Goal: Task Accomplishment & Management: Manage account settings

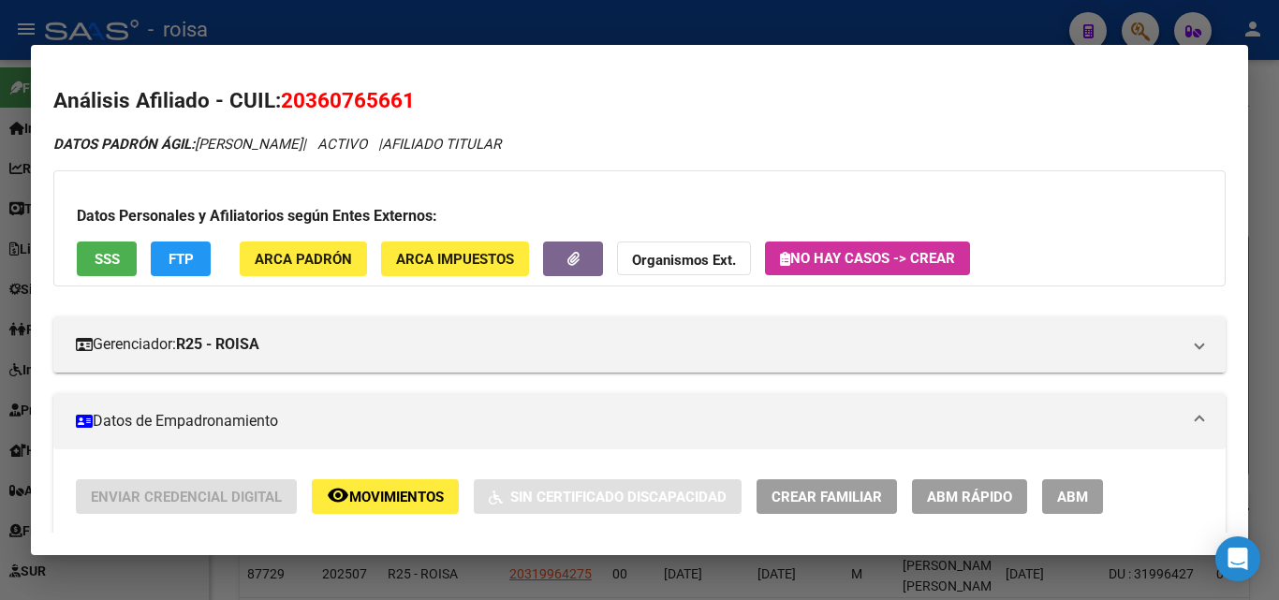
click at [465, 76] on mat-dialog-content "Análisis Afiliado - CUIL: 20360765661 DATOS PADRÓN ÁGIL: [PERSON_NAME] | ACTIVO…" at bounding box center [639, 299] width 1217 height 465
click at [1020, 7] on div at bounding box center [639, 300] width 1279 height 600
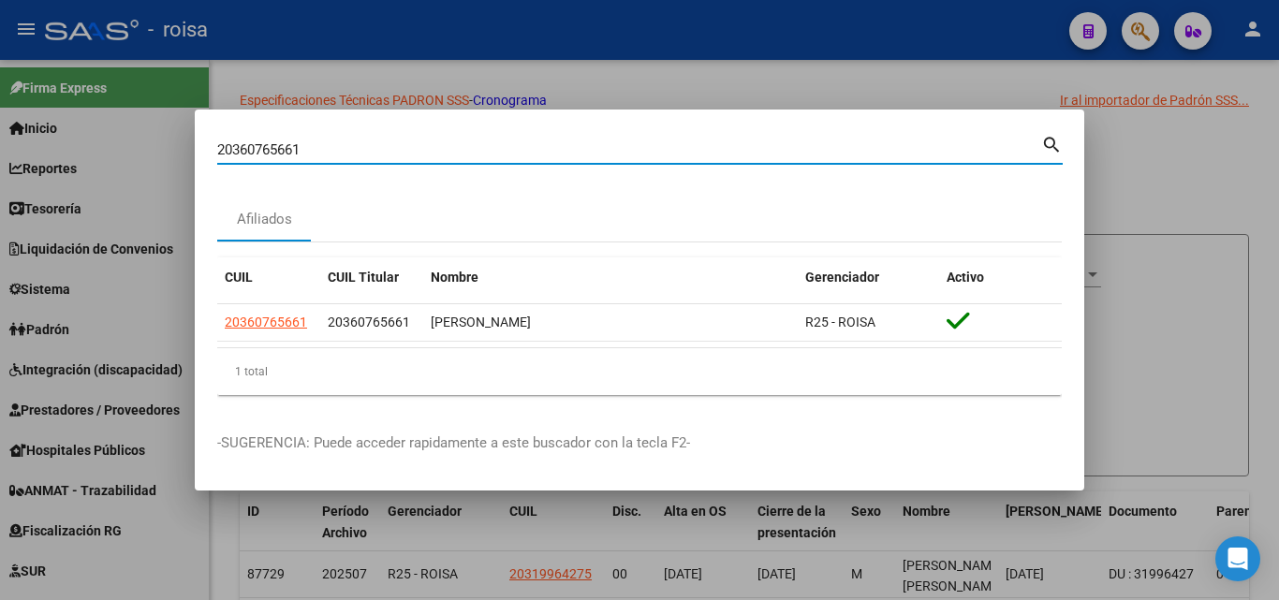
drag, startPoint x: 657, startPoint y: 150, endPoint x: 0, endPoint y: 160, distance: 657.3
click at [0, 160] on div "20360765661 Buscar (apellido, dni, cuil, nro traspaso, cuit, obra social) searc…" at bounding box center [639, 300] width 1279 height 600
paste input "-46195546-"
click at [303, 150] on input "20-46195546-1" at bounding box center [629, 149] width 824 height 17
click at [237, 150] on input "20-461955461" at bounding box center [629, 149] width 824 height 17
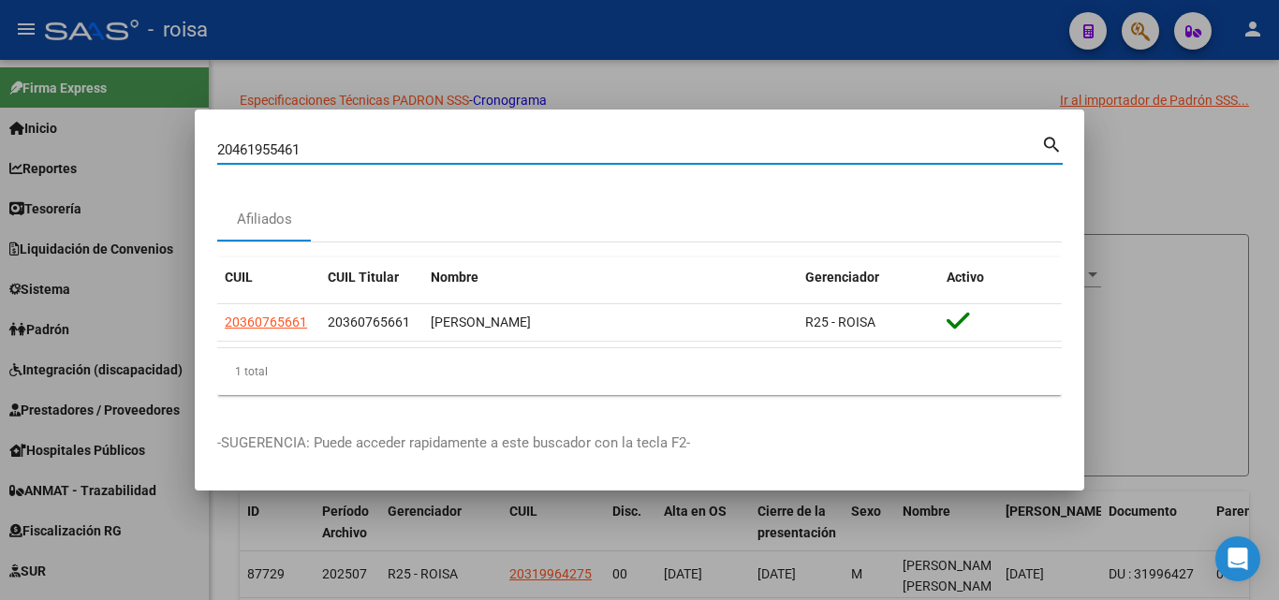
type input "20461955461"
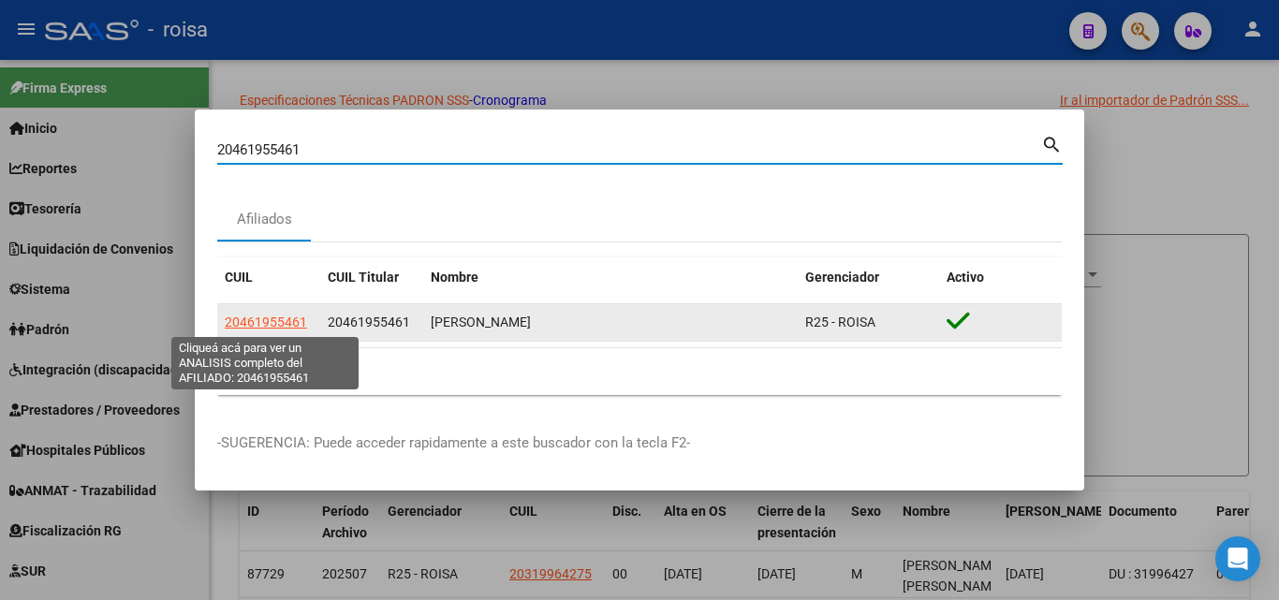
click at [287, 316] on span "20461955461" at bounding box center [266, 322] width 82 height 15
type textarea "20461955461"
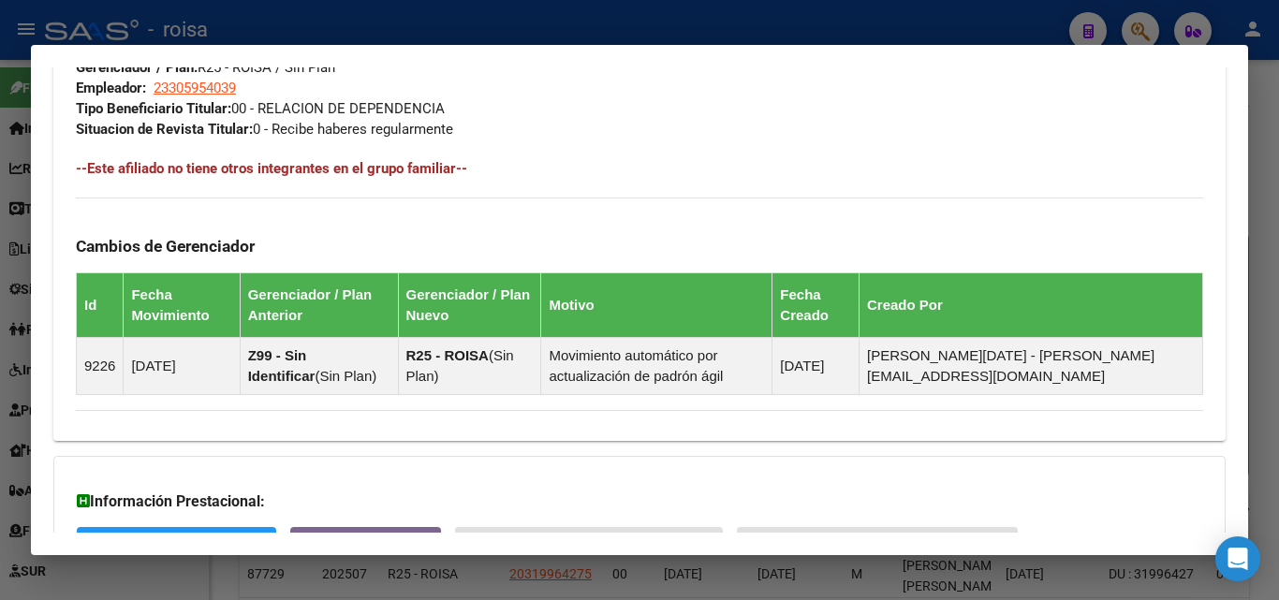
scroll to position [1164, 0]
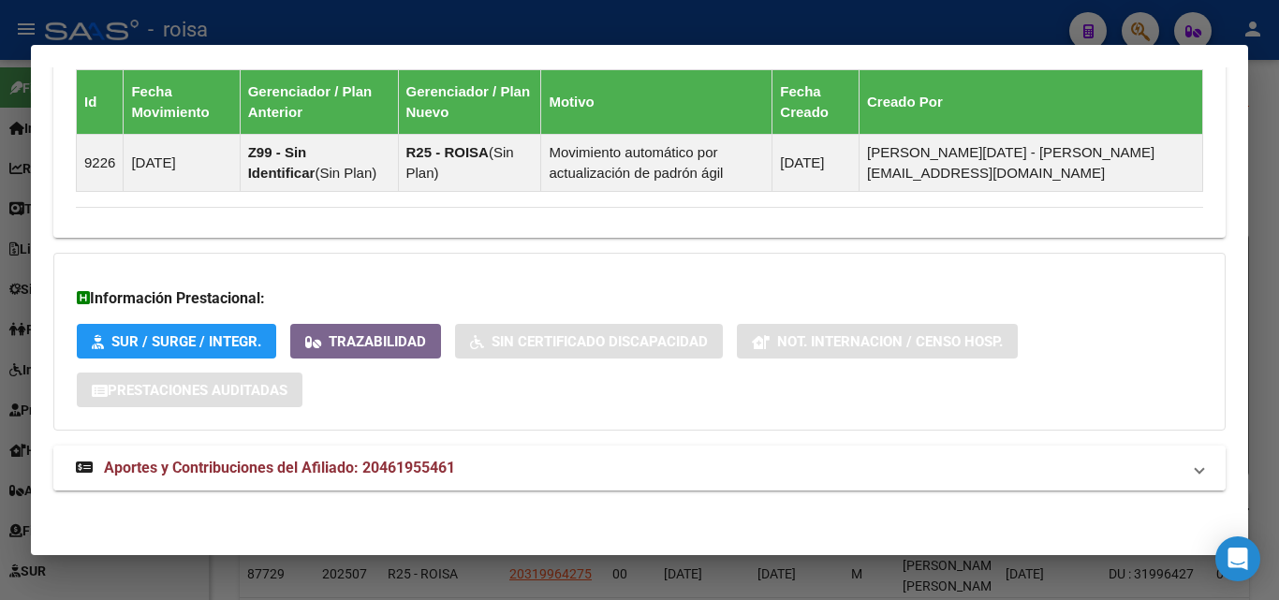
click at [254, 463] on span "Aportes y Contribuciones del Afiliado: 20461955461" at bounding box center [279, 468] width 351 height 18
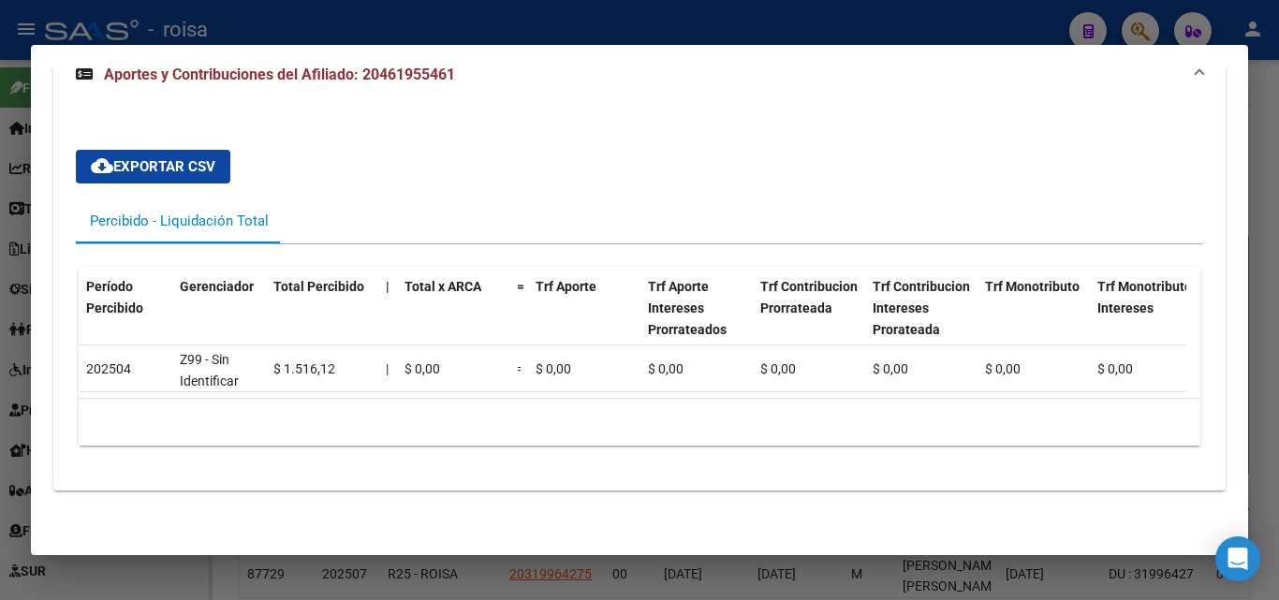
scroll to position [1579, 0]
click at [346, 479] on div "cloud_download Exportar CSV Percibido - Liquidación Total Período Percibido Ger…" at bounding box center [639, 298] width 1172 height 386
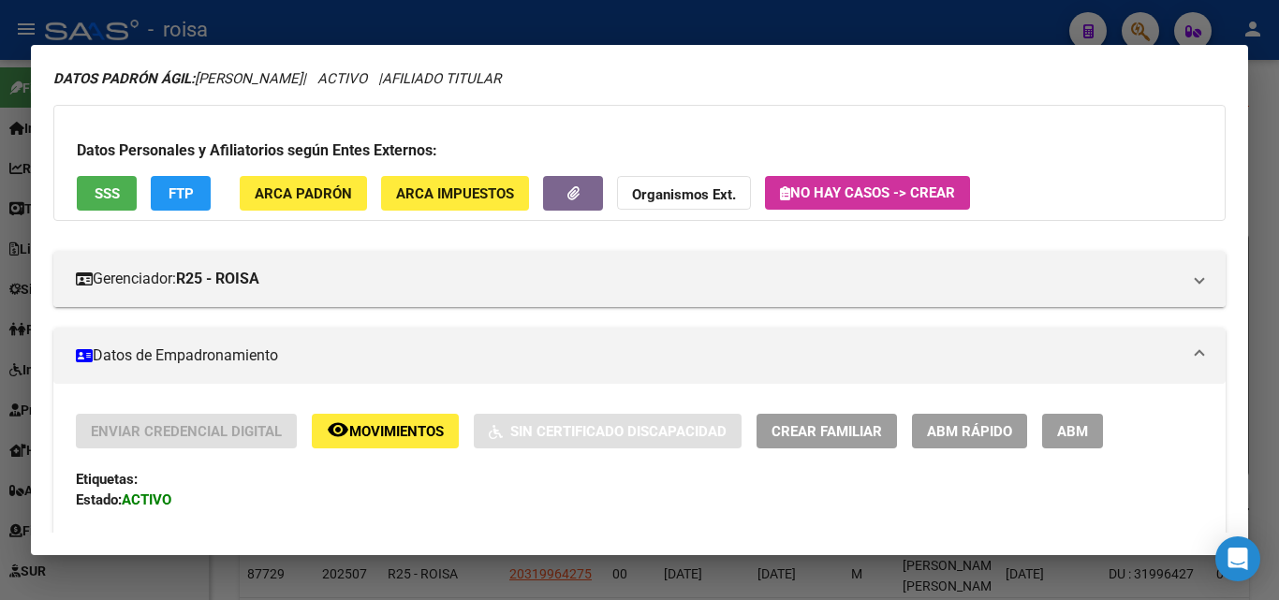
scroll to position [94, 0]
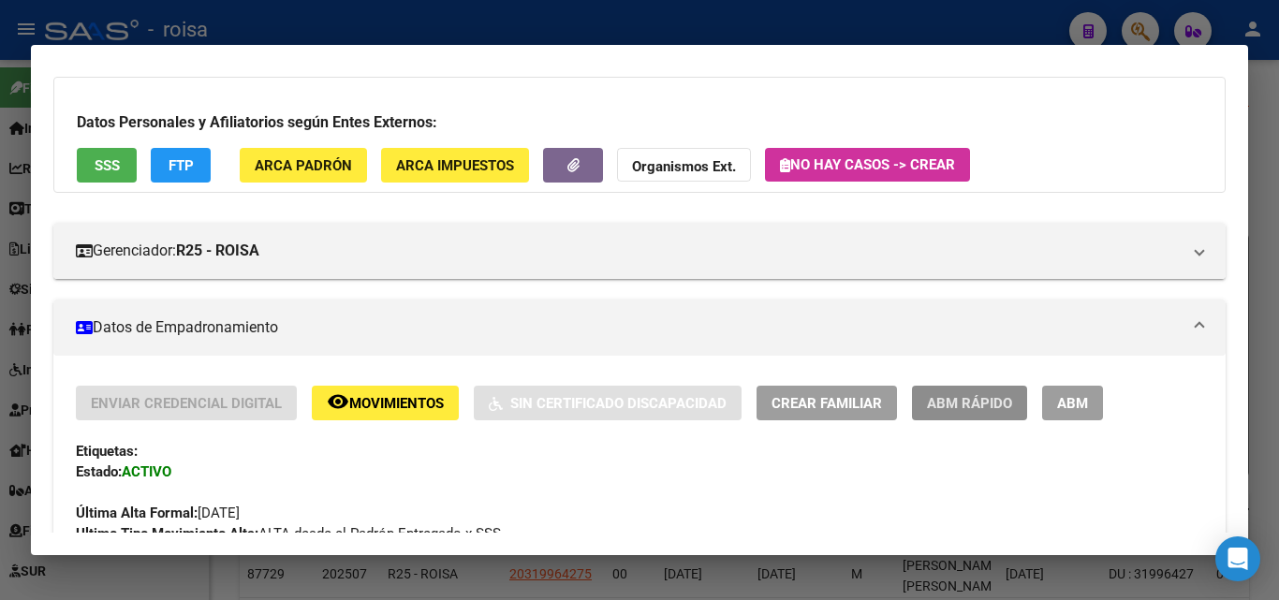
click at [983, 394] on span "ABM Rápido" at bounding box center [969, 402] width 85 height 17
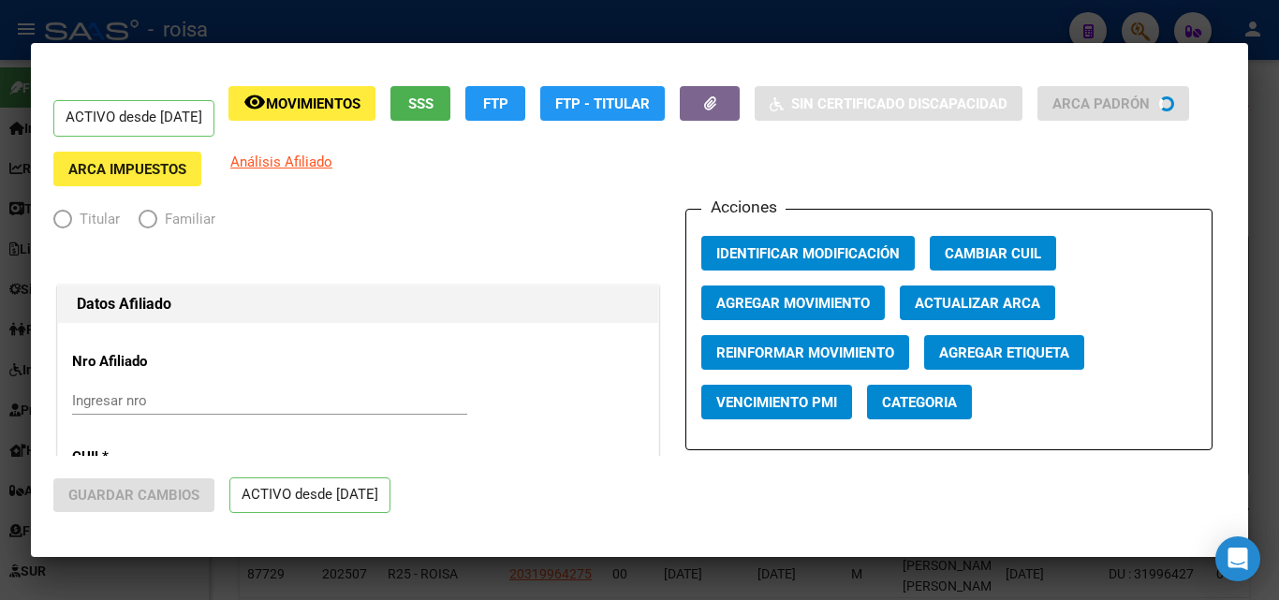
radio input "true"
type input "23-30595403-9"
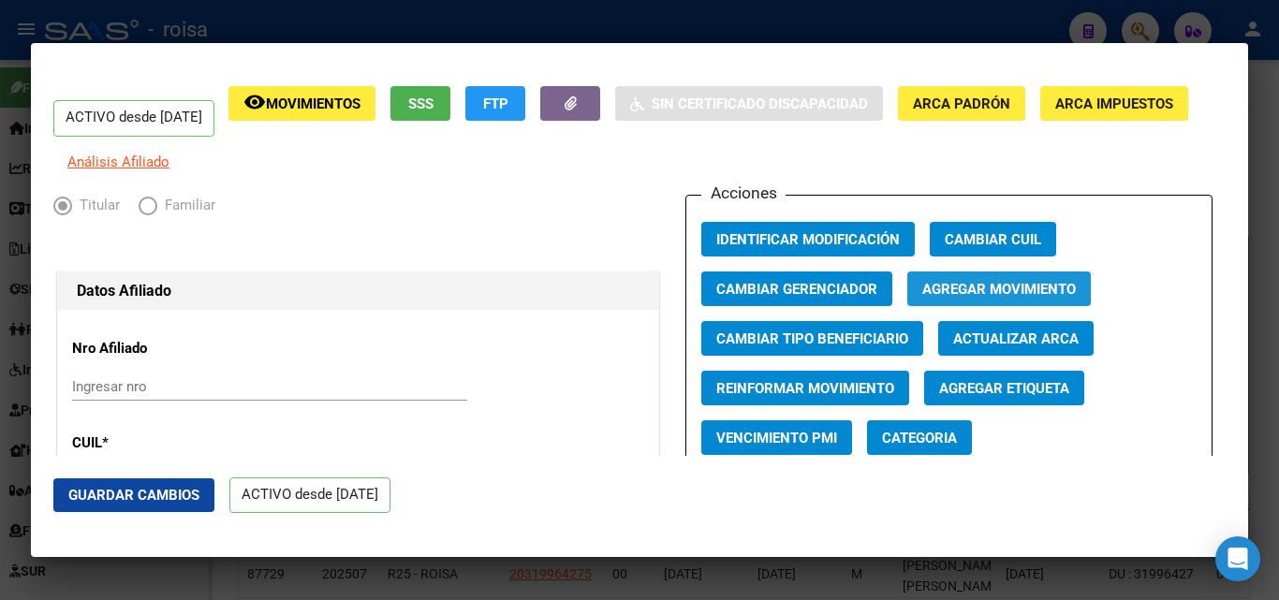
click at [1017, 306] on button "Agregar Movimiento" at bounding box center [999, 289] width 184 height 35
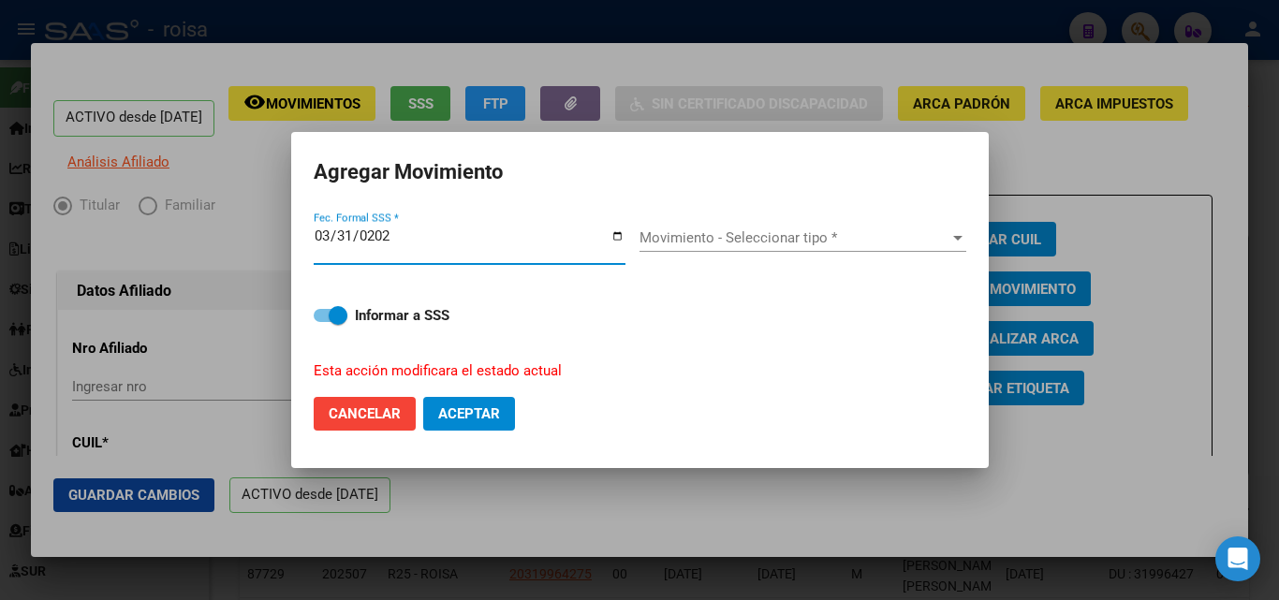
type input "[DATE]"
click at [863, 249] on div "Movimiento - Seleccionar tipo * Movimiento - Seleccionar tipo *" at bounding box center [802, 238] width 327 height 28
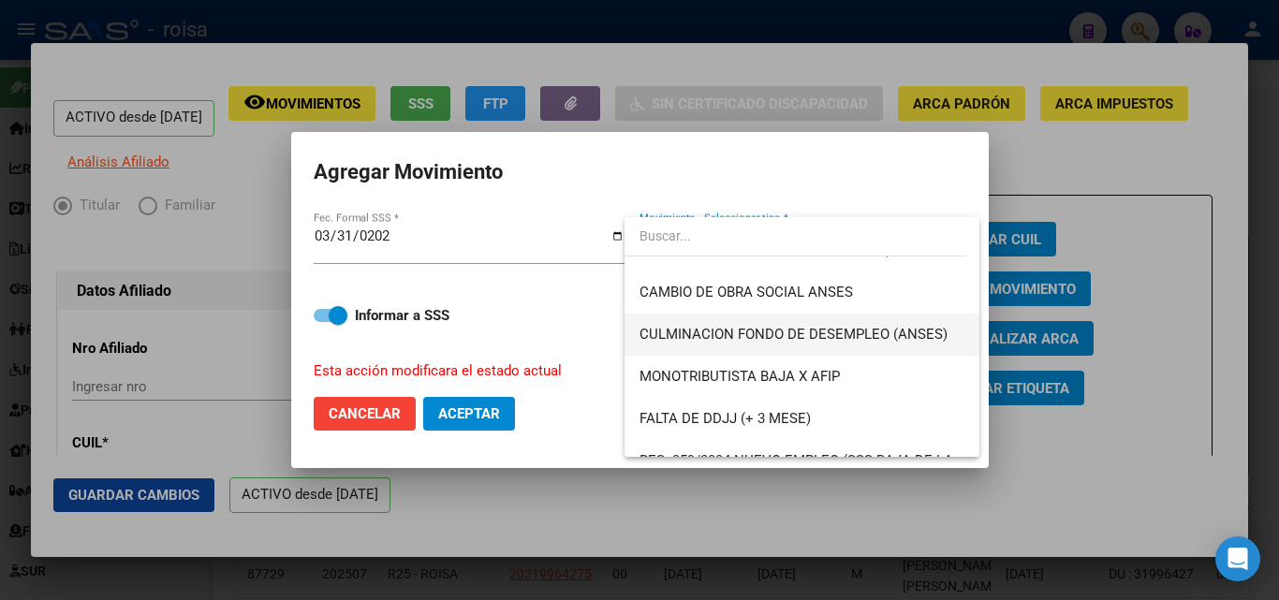
scroll to position [468, 0]
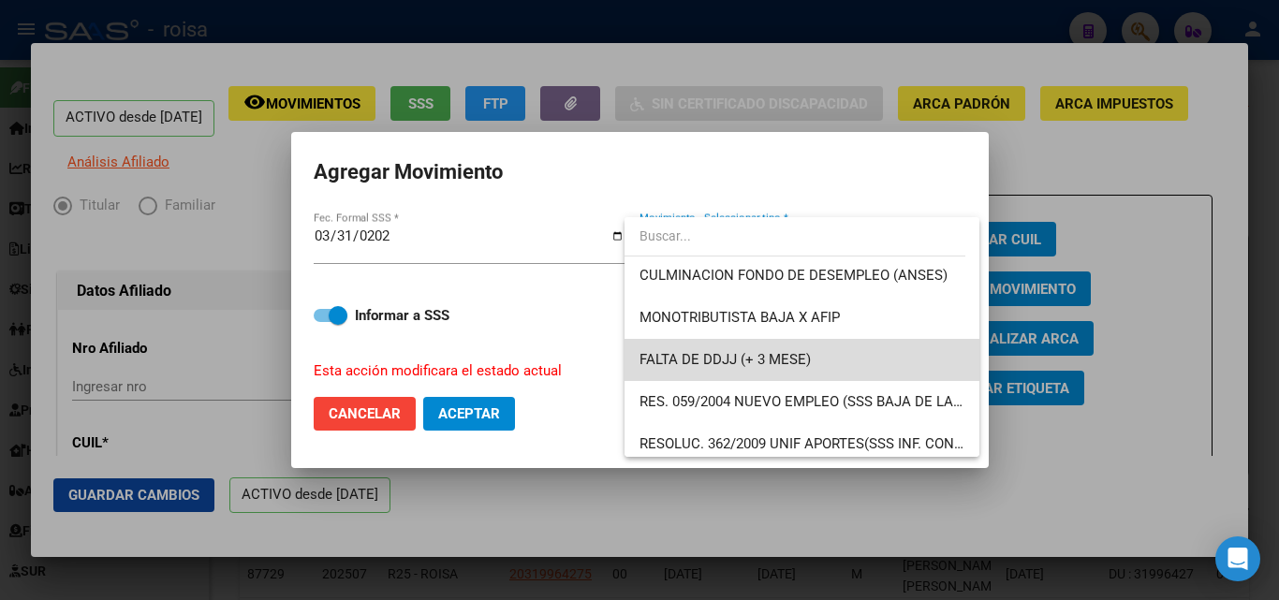
click at [832, 365] on span "FALTA DE DDJJ (+ 3 MESE)" at bounding box center [801, 360] width 325 height 42
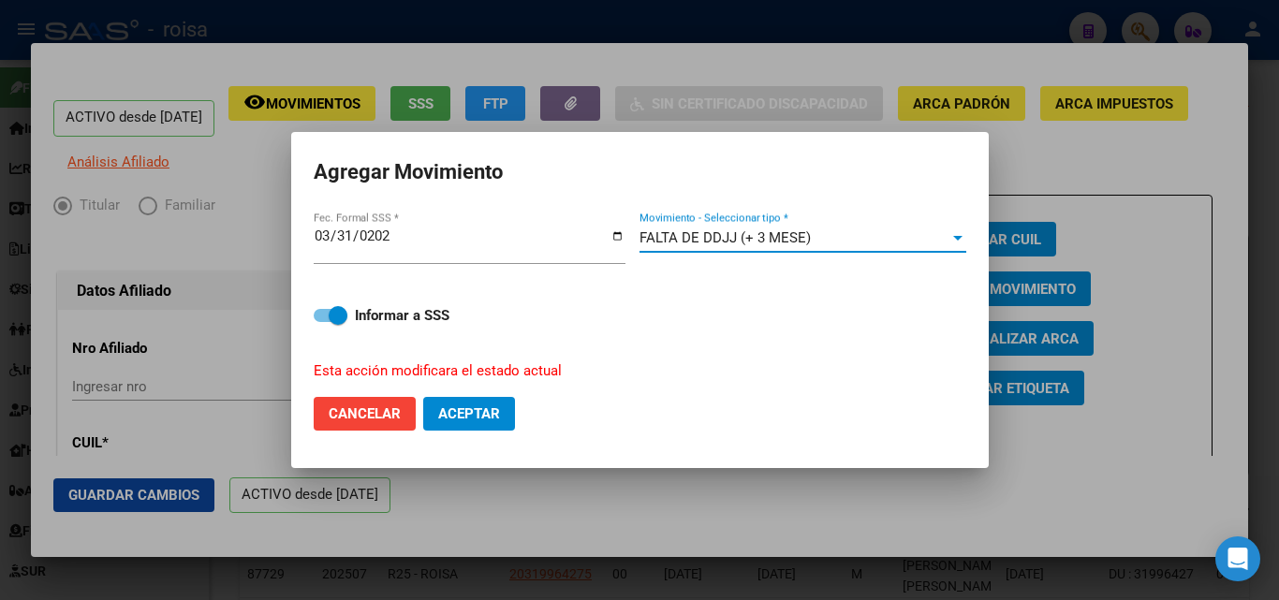
click at [464, 418] on span "Aceptar" at bounding box center [469, 413] width 62 height 17
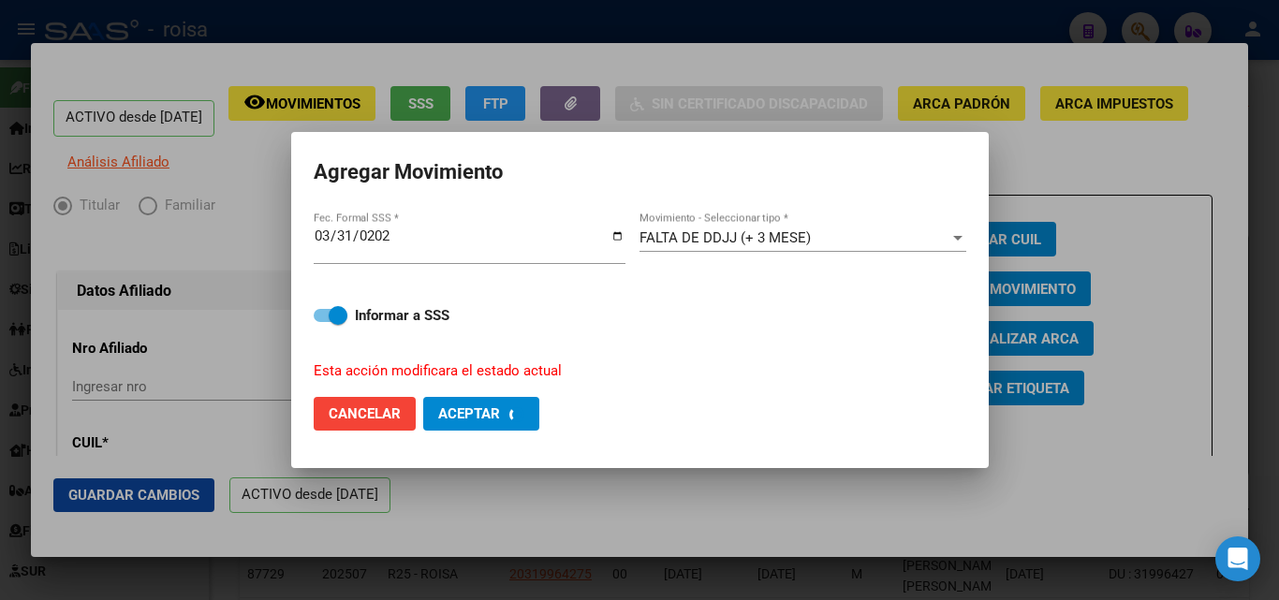
checkbox input "false"
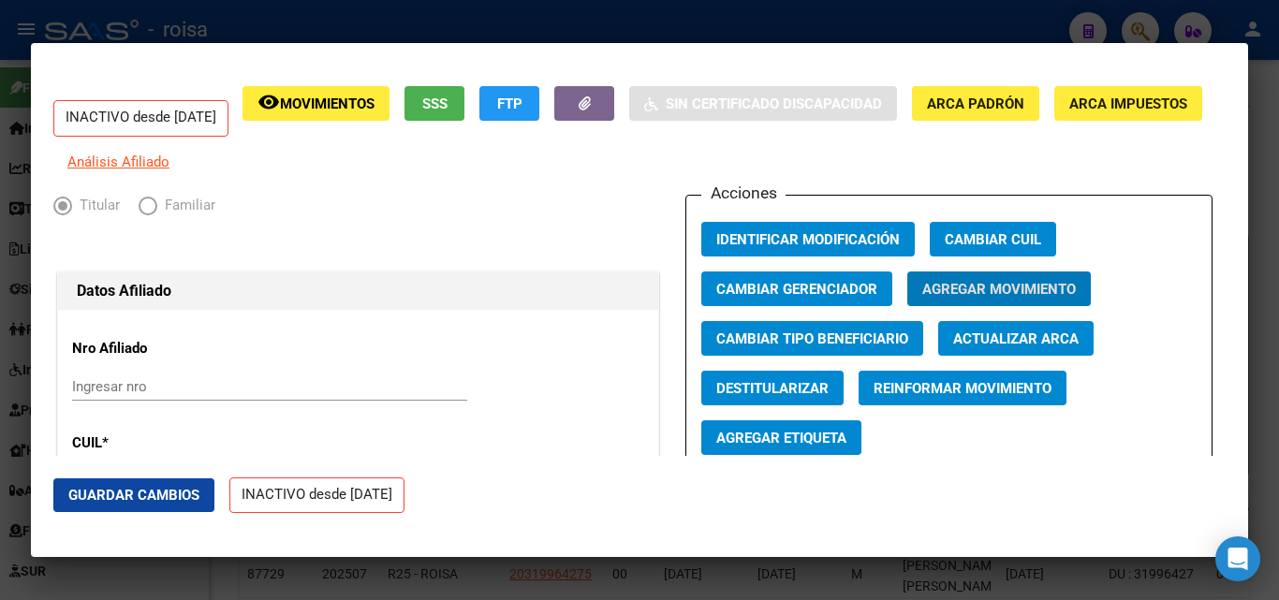
click at [467, 13] on div at bounding box center [639, 300] width 1279 height 600
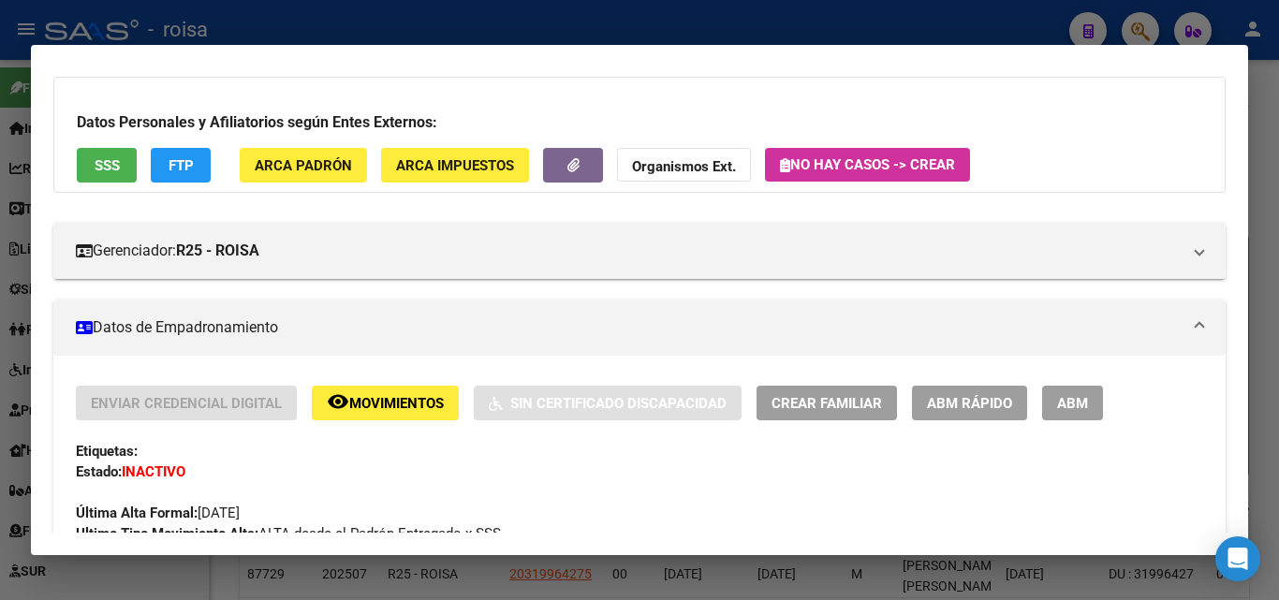
click at [987, 17] on div at bounding box center [639, 300] width 1279 height 600
